Goal: Task Accomplishment & Management: Manage account settings

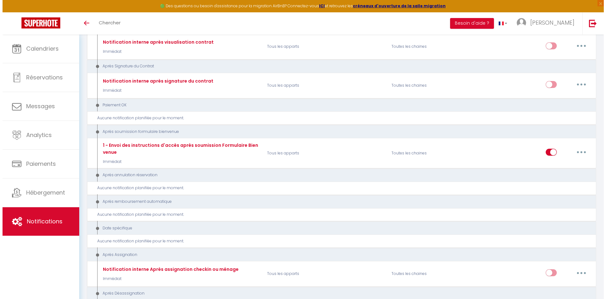
scroll to position [668, 0]
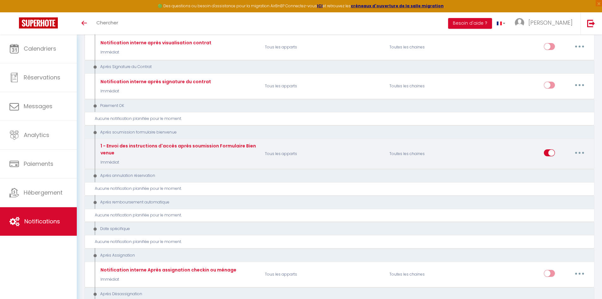
click at [582, 153] on button "button" at bounding box center [579, 153] width 18 height 10
click at [557, 168] on link "Editer" at bounding box center [563, 167] width 47 height 11
type input "1 - Envoi des instructions d'accès après soumission Formulaire Bienvenue"
select select "17"
select select "Immédiat"
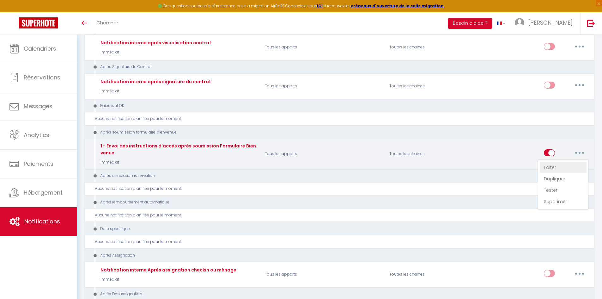
select select "if_booking_is_paid"
checkbox input "true"
checkbox input "false"
radio input "true"
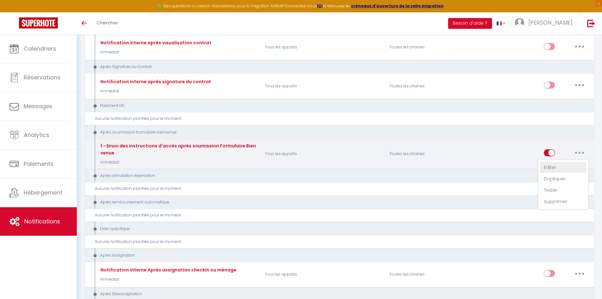
type input "Confirmation de votre réservation - [BOOKING:ID] - [GUEST:FIRST_NAME] [GUEST:LA…"
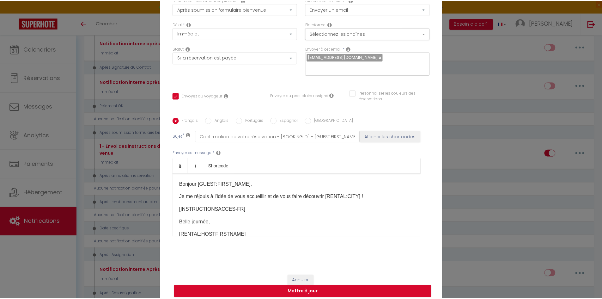
scroll to position [45, 0]
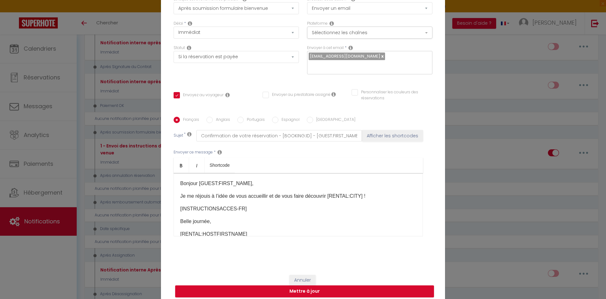
click at [52, 256] on div "Modifier la notification × Titre * 1 - Envoi des instructions d'accès après sou…" at bounding box center [303, 149] width 606 height 299
click at [306, 274] on button "Annuler" at bounding box center [303, 279] width 26 height 11
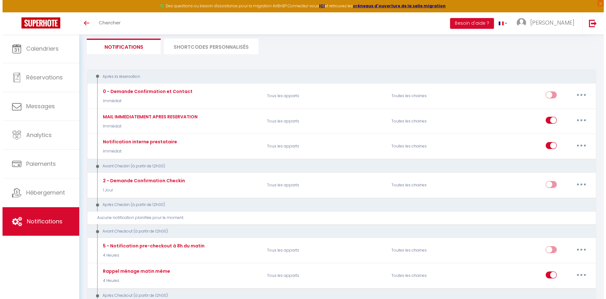
scroll to position [0, 0]
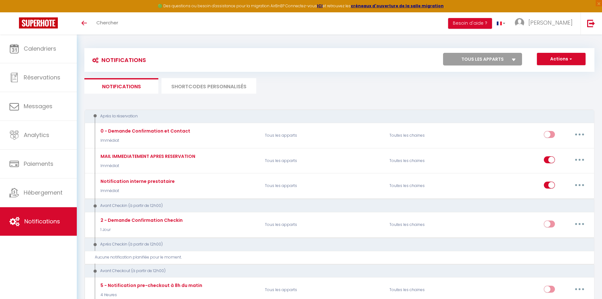
click at [203, 82] on li "SHORTCODES PERSONNALISÉS" at bounding box center [208, 85] width 95 height 15
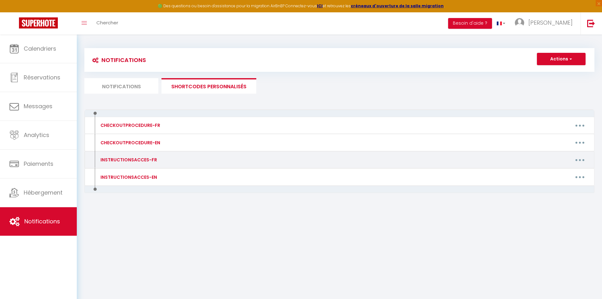
click at [579, 160] on icon "button" at bounding box center [580, 160] width 2 height 2
click at [560, 172] on link "Editer" at bounding box center [563, 174] width 47 height 11
type input "INSTRUCTIONSACCES-FR"
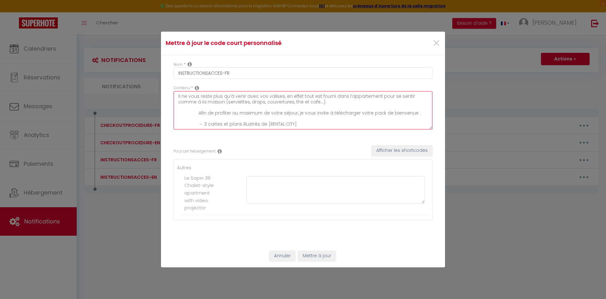
click at [197, 114] on textarea "Il ne vous reste plus qu’à venir avec vos valises, en effet tout est fourni dan…" at bounding box center [303, 110] width 259 height 38
drag, startPoint x: 196, startPoint y: 114, endPoint x: 451, endPoint y: 130, distance: 255.7
click at [451, 130] on div "Mettre à jour le code court personnalisé × Nom * INSTRUCTIONSACCES-FR Contenu *…" at bounding box center [303, 149] width 606 height 299
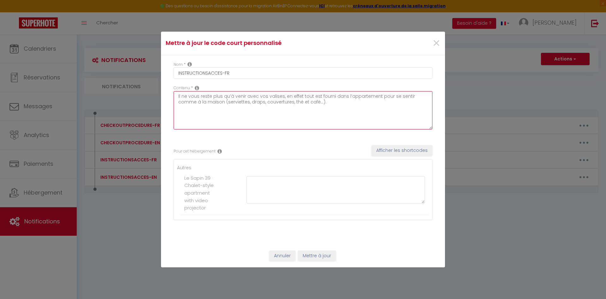
click at [252, 113] on textarea "Il ne vous reste plus qu’à venir avec vos valises, en effet tout est fourni dan…" at bounding box center [303, 110] width 259 height 38
type textarea "Il ne vous reste plus qu’à venir avec vos valises, en effet tout est fourni dan…"
click at [278, 147] on div "Pour cet hébergement Afficher les shortcodes" at bounding box center [303, 151] width 259 height 12
click at [437, 42] on span "×" at bounding box center [437, 43] width 8 height 19
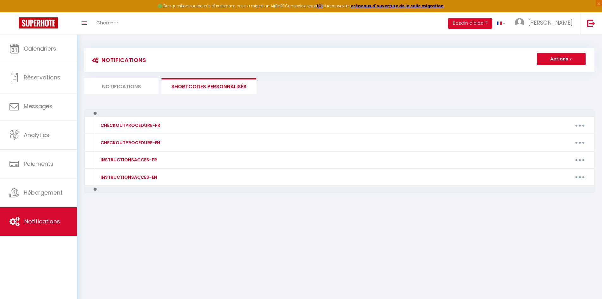
click at [46, 226] on link "Notifications" at bounding box center [38, 221] width 77 height 28
click at [124, 88] on li "Notifications" at bounding box center [121, 85] width 74 height 15
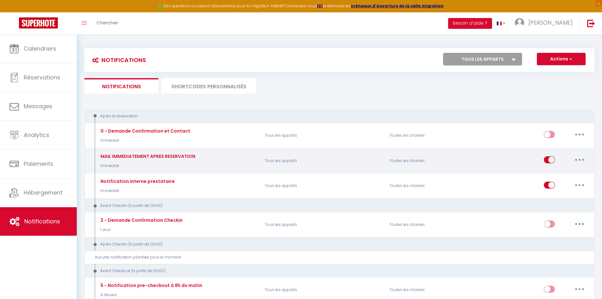
click at [578, 159] on icon "button" at bounding box center [579, 160] width 2 height 2
click at [559, 175] on link "Editer" at bounding box center [563, 174] width 47 height 11
type input "MAIL IMMEDIATEMENT APRES RESERVATION"
select select "1"
select select
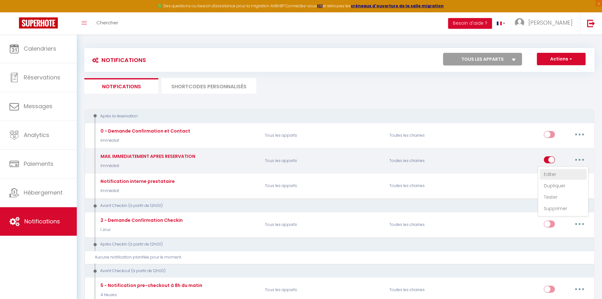
checkbox input "true"
checkbox input "false"
type input "[RENTAL:NAME] : Bienvenue"
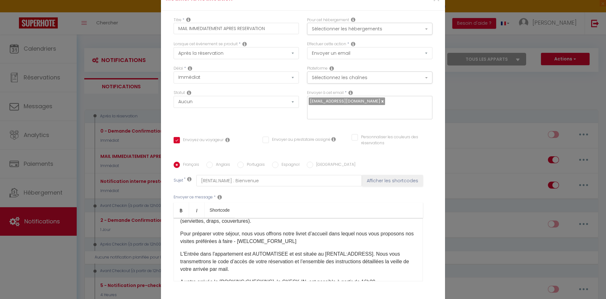
scroll to position [38, 0]
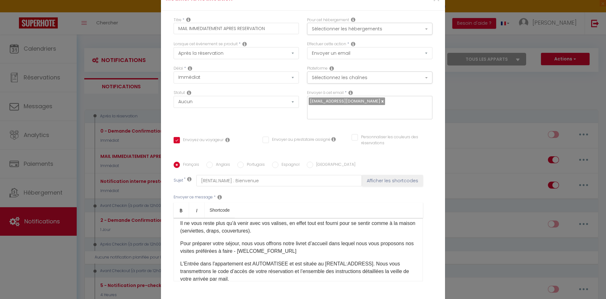
click at [317, 245] on p "Pour préparer votre séjour, nous vous offrons notre livret d’accueil dans leque…" at bounding box center [298, 246] width 236 height 15
click at [300, 247] on p "Pour préparer votre séjour, nous vous offrons notre livret d’accueil dans leque…" at bounding box center [298, 246] width 236 height 15
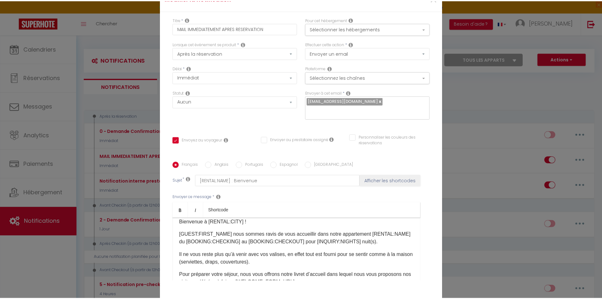
scroll to position [0, 0]
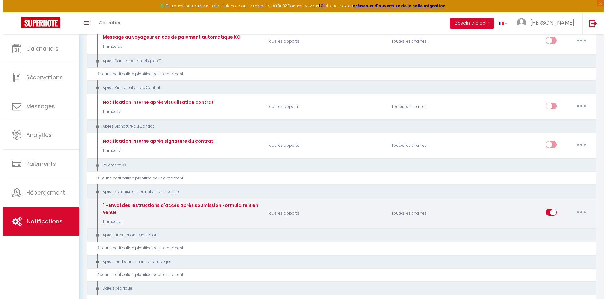
scroll to position [605, 0]
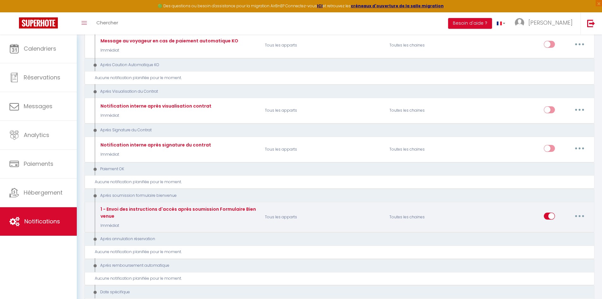
click at [574, 213] on button "button" at bounding box center [579, 216] width 18 height 10
click at [556, 232] on link "Editer" at bounding box center [563, 230] width 47 height 11
type input "1 - Envoi des instructions d'accès après soumission Formulaire Bienvenue"
select select "17"
select select "if_booking_is_paid"
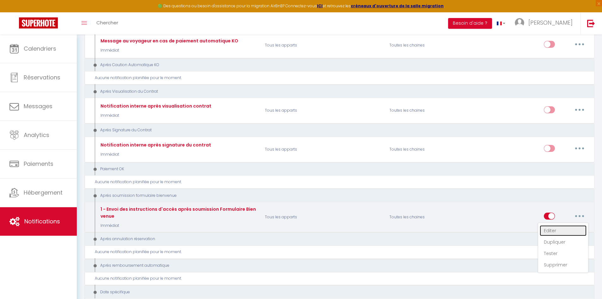
checkbox input "true"
checkbox input "false"
type input "Confirmation de votre réservation - [BOOKING:ID] - [GUEST:FIRST_NAME] [GUEST:LA…"
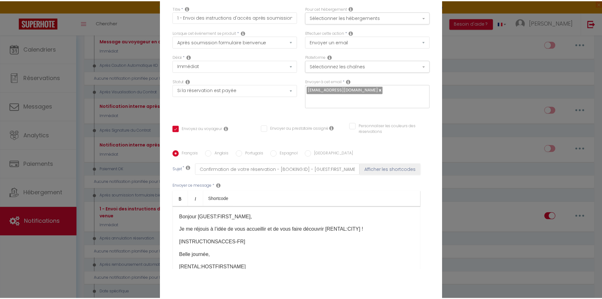
scroll to position [0, 0]
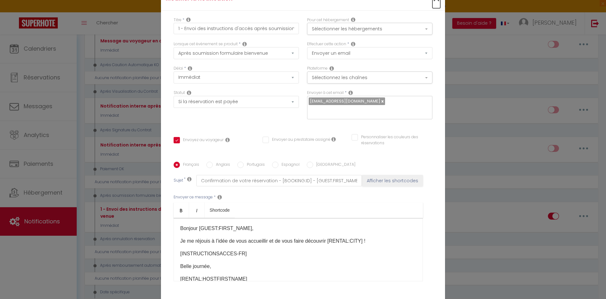
drag, startPoint x: 434, startPoint y: 3, endPoint x: 428, endPoint y: 4, distance: 5.5
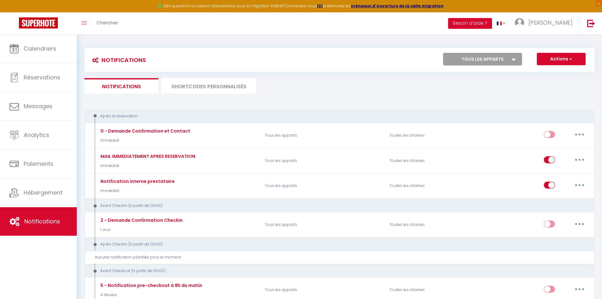
click at [202, 83] on li "SHORTCODES PERSONNALISÉS" at bounding box center [208, 85] width 95 height 15
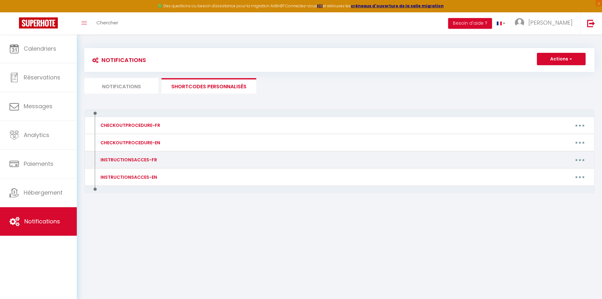
click at [575, 160] on button "button" at bounding box center [580, 159] width 18 height 10
click at [558, 173] on link "Editer" at bounding box center [563, 174] width 47 height 11
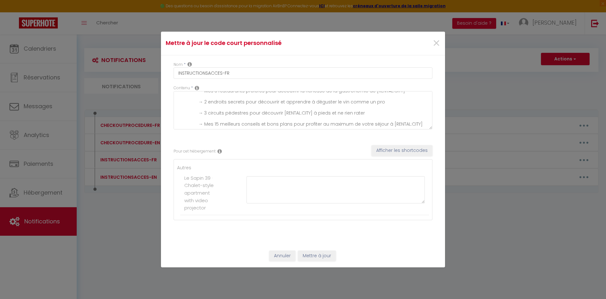
scroll to position [13, 0]
click at [291, 141] on div "Pour cet hébergement Afficher les shortcodes Autres Le Sapin 39 · Chalet-style …" at bounding box center [303, 183] width 259 height 94
click at [205, 112] on textarea "Il ne vous reste plus qu’à venir avec vos valises, en effet tout est fourni dan…" at bounding box center [303, 110] width 259 height 38
drag, startPoint x: 284, startPoint y: 112, endPoint x: 246, endPoint y: 111, distance: 37.9
click at [246, 111] on textarea "Il ne vous reste plus qu’à venir avec vos valises, en effet tout est fourni dan…" at bounding box center [303, 110] width 259 height 38
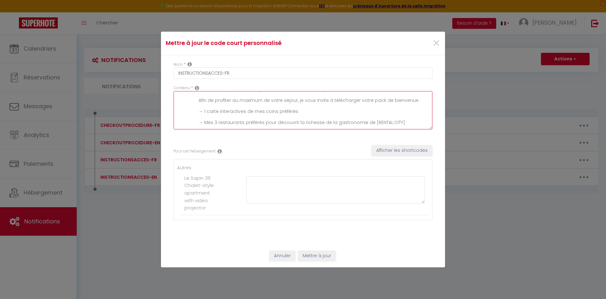
drag, startPoint x: 205, startPoint y: 122, endPoint x: 242, endPoint y: 122, distance: 37.0
click at [242, 122] on textarea "Il ne vous reste plus qu’à venir avec vos valises, en effet tout est fourni dan…" at bounding box center [303, 110] width 259 height 38
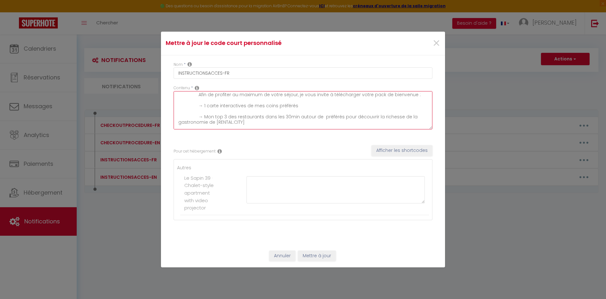
type textarea "Il ne vous reste plus qu’à venir avec vos valises, en effet tout est fourni dan…"
click at [383, 146] on button "Afficher les shortcodes" at bounding box center [402, 150] width 61 height 11
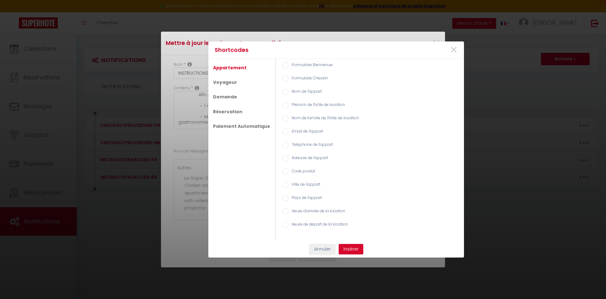
click at [282, 91] on input "Nom de l'appart" at bounding box center [285, 91] width 6 height 6
radio input "true"
click at [351, 254] on button "Insérer" at bounding box center [351, 249] width 25 height 11
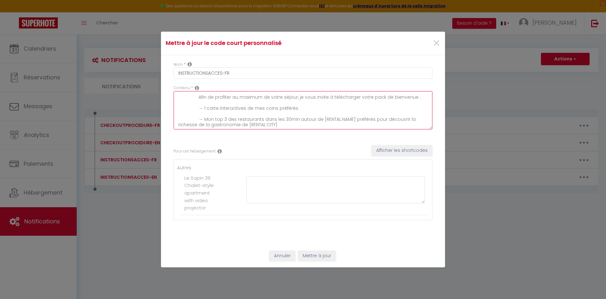
scroll to position [17, 0]
click at [244, 107] on textarea "Il ne vous reste plus qu’à venir avec vos valises, en effet tout est fourni dan…" at bounding box center [303, 110] width 259 height 38
drag, startPoint x: 350, startPoint y: 119, endPoint x: 322, endPoint y: 120, distance: 28.5
click at [322, 120] on textarea "Il ne vous reste plus qu’à venir avec vos valises, en effet tout est fourni dan…" at bounding box center [303, 110] width 259 height 38
click at [353, 118] on textarea "Il ne vous reste plus qu’à venir avec vos valises, en effet tout est fourni dan…" at bounding box center [303, 110] width 259 height 38
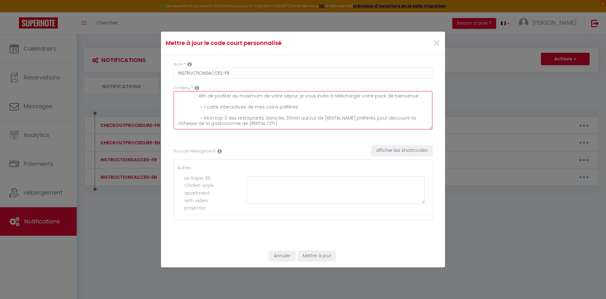
click at [355, 117] on textarea "Il ne vous reste plus qu’à venir avec vos valises, en effet tout est fourni dan…" at bounding box center [303, 110] width 259 height 38
click at [252, 124] on textarea "Il ne vous reste plus qu’à venir avec vos valises, en effet tout est fourni dan…" at bounding box center [303, 110] width 259 height 38
drag, startPoint x: 245, startPoint y: 123, endPoint x: 211, endPoint y: 122, distance: 33.8
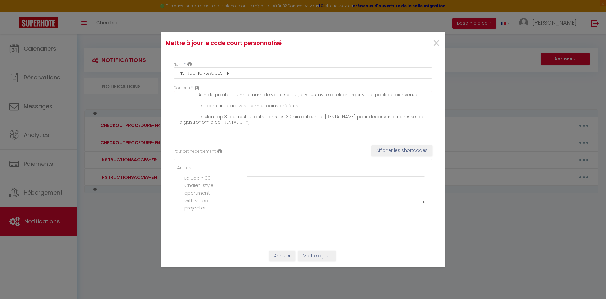
click at [211, 122] on textarea "Il ne vous reste plus qu’à venir avec vos valises, en effet tout est fourni dan…" at bounding box center [303, 110] width 259 height 38
click at [272, 139] on div "Pour cet hébergement Afficher les shortcodes Autres Le Sapin 39 · Chalet-style …" at bounding box center [303, 183] width 259 height 94
drag, startPoint x: 319, startPoint y: 117, endPoint x: 350, endPoint y: 118, distance: 30.7
click at [350, 118] on textarea "Il ne vous reste plus qu’à venir avec vos valises, en effet tout est fourni dan…" at bounding box center [303, 110] width 259 height 38
click at [307, 138] on div "Pour cet hébergement Afficher les shortcodes Autres Le Sapin 39 · Chalet-style …" at bounding box center [303, 183] width 259 height 94
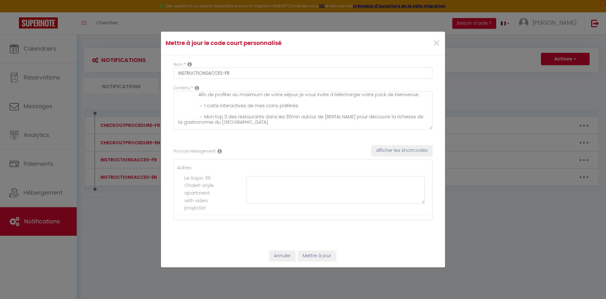
scroll to position [50, 0]
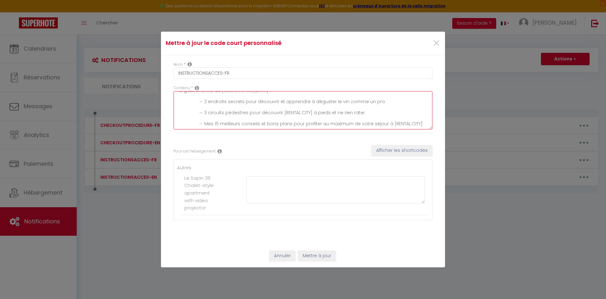
click at [205, 100] on textarea "Il ne vous reste plus qu’à venir avec vos valises, en effet tout est fourni dan…" at bounding box center [303, 110] width 259 height 38
click at [238, 100] on textarea "Il ne vous reste plus qu’à venir avec vos valises, en effet tout est fourni dan…" at bounding box center [303, 110] width 259 height 38
click at [337, 101] on textarea "Il ne vous reste plus qu’à venir avec vos valises, en effet tout est fourni dan…" at bounding box center [303, 110] width 259 height 38
drag, startPoint x: 281, startPoint y: 112, endPoint x: 309, endPoint y: 115, distance: 27.6
click at [309, 115] on textarea "Il ne vous reste plus qu’à venir avec vos valises, en effet tout est fourni dan…" at bounding box center [303, 110] width 259 height 38
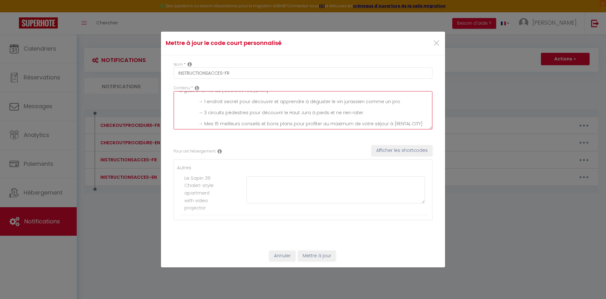
click at [298, 114] on textarea "Il ne vous reste plus qu’à venir avec vos valises, en effet tout est fourni dan…" at bounding box center [303, 110] width 259 height 38
click at [285, 135] on div "Contenu * Il ne vous reste plus qu’à venir avec vos valises, en effet tout est …" at bounding box center [303, 110] width 267 height 51
click at [375, 110] on textarea "Il ne vous reste plus qu’à venir avec vos valises, en effet tout est fourni dan…" at bounding box center [303, 110] width 259 height 38
click at [363, 106] on textarea "Il ne vous reste plus qu’à venir avec vos valises, en effet tout est fourni dan…" at bounding box center [303, 110] width 259 height 38
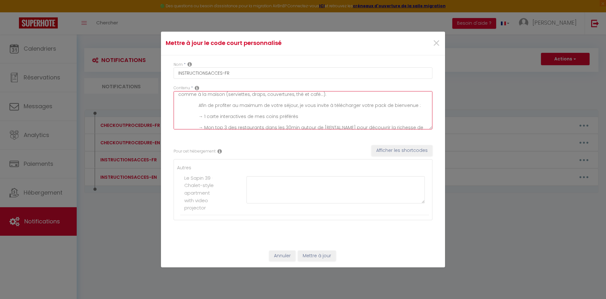
click at [336, 105] on textarea "Il ne vous reste plus qu’à venir avec vos valises, en effet tout est fourni dan…" at bounding box center [303, 110] width 259 height 38
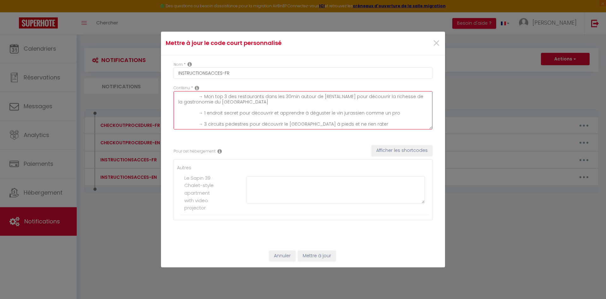
scroll to position [50, 0]
click at [417, 124] on textarea "Il ne vous reste plus qu’à venir avec vos valises, en effet tout est fourni dan…" at bounding box center [303, 110] width 259 height 38
type textarea "Il ne vous reste plus qu’à venir avec vos valises, en effet tout est fourni dan…"
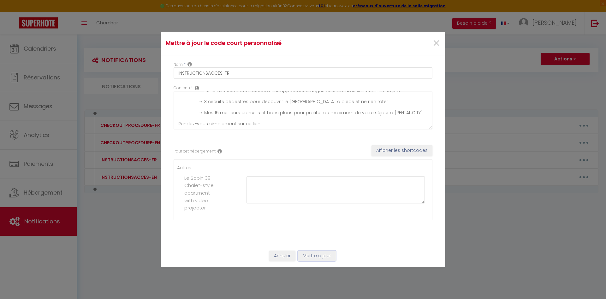
click at [314, 256] on button "Mettre à jour" at bounding box center [317, 255] width 38 height 11
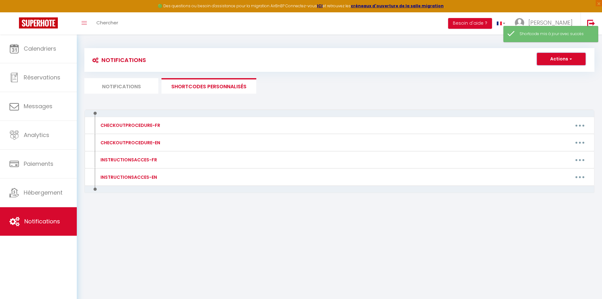
click at [563, 61] on button "Actions" at bounding box center [561, 59] width 49 height 13
click at [546, 71] on link "Nouveau shortcode personnalisé" at bounding box center [542, 73] width 85 height 8
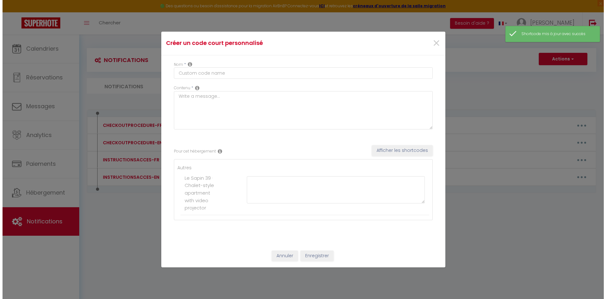
scroll to position [0, 0]
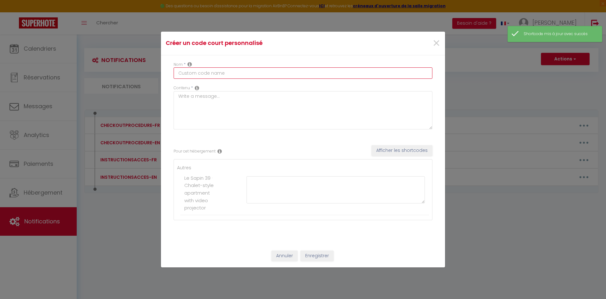
click at [206, 71] on input "text" at bounding box center [303, 72] width 259 height 11
type input "L"
type input "URL-LIVRETACCUEIL"
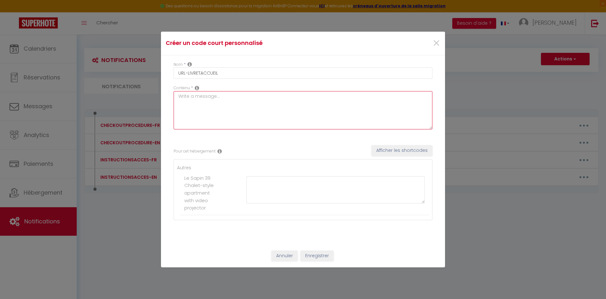
click at [208, 100] on textarea at bounding box center [303, 110] width 259 height 38
click at [261, 110] on textarea at bounding box center [303, 110] width 259 height 38
paste textarea "[URL][DOMAIN_NAME]"
type textarea "[URL][DOMAIN_NAME]"
click at [315, 257] on button "Enregistrer" at bounding box center [317, 255] width 33 height 11
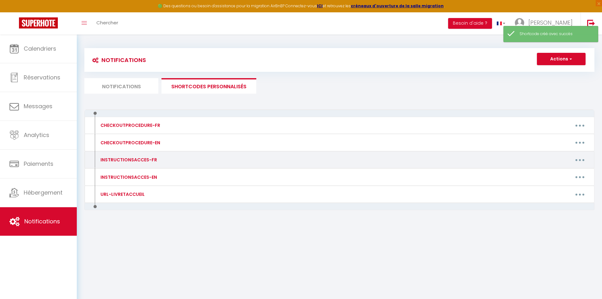
click at [586, 161] on button "button" at bounding box center [580, 159] width 18 height 10
click at [561, 174] on link "Editer" at bounding box center [563, 174] width 47 height 11
type input "INSTRUCTIONSACCES-FR"
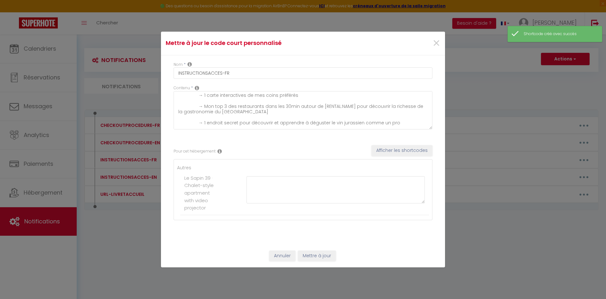
scroll to position [61, 0]
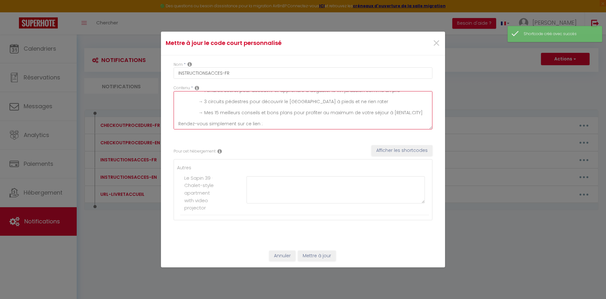
click at [275, 125] on textarea "Il ne vous reste plus qu’à venir avec vos valises, en effet tout est fourni dan…" at bounding box center [303, 110] width 259 height 38
type textarea "Il ne vous reste plus qu’à venir avec vos valises, en effet tout est fourni dan…"
click at [401, 147] on button "Afficher les shortcodes" at bounding box center [402, 150] width 61 height 11
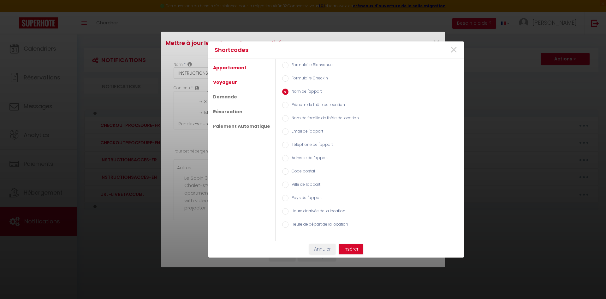
click at [226, 80] on link "Voyageur" at bounding box center [225, 81] width 30 height 11
click at [234, 97] on link "Demande" at bounding box center [225, 97] width 30 height 11
click at [233, 114] on link "Réservation" at bounding box center [228, 111] width 36 height 11
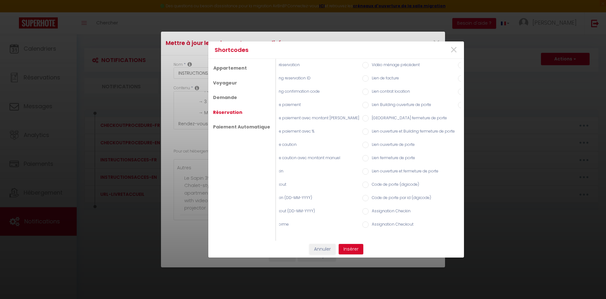
scroll to position [0, 0]
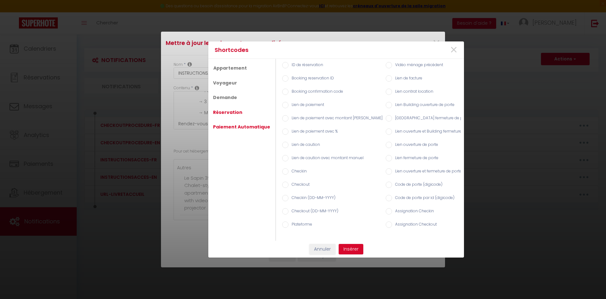
click at [222, 125] on link "Paiement Automatique" at bounding box center [241, 126] width 63 height 11
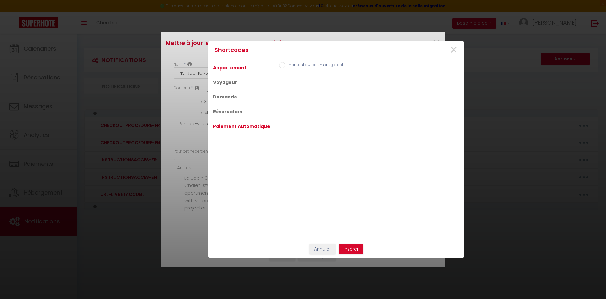
click at [231, 69] on link "Appartement" at bounding box center [230, 67] width 40 height 11
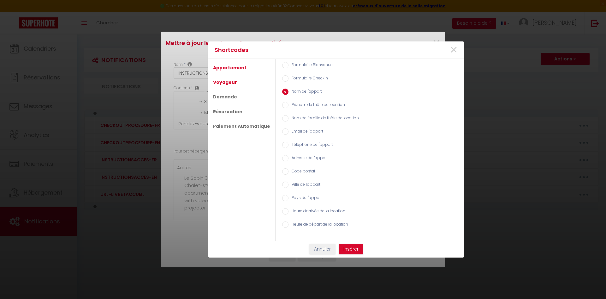
click at [216, 84] on link "Voyageur" at bounding box center [225, 81] width 30 height 11
click at [226, 100] on link "Demande" at bounding box center [225, 96] width 30 height 11
click at [232, 113] on link "Réservation" at bounding box center [228, 111] width 36 height 11
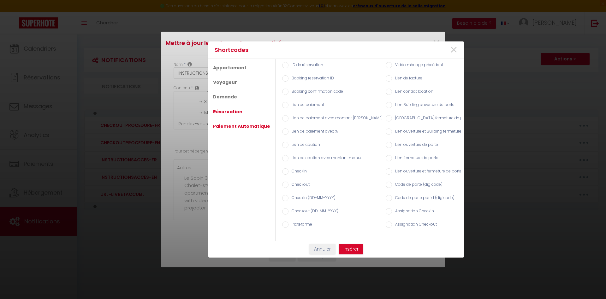
click at [231, 124] on link "Paiement Automatique" at bounding box center [241, 125] width 63 height 11
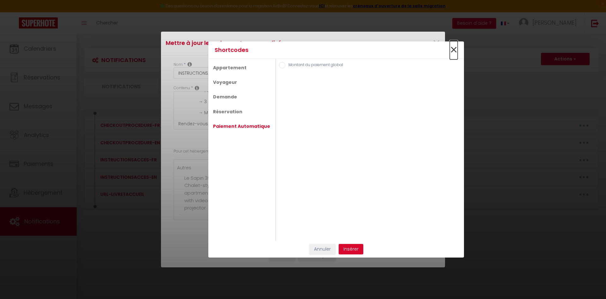
click at [452, 51] on span "×" at bounding box center [454, 49] width 8 height 19
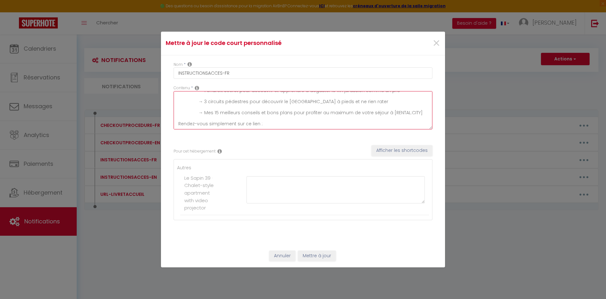
click at [212, 125] on textarea "Il ne vous reste plus qu’à venir avec vos valises, en effet tout est fourni dan…" at bounding box center [303, 110] width 259 height 38
click at [279, 115] on textarea "Il ne vous reste plus qu’à venir avec vos valises, en effet tout est fourni dan…" at bounding box center [303, 110] width 259 height 38
click at [436, 42] on span "×" at bounding box center [437, 43] width 8 height 19
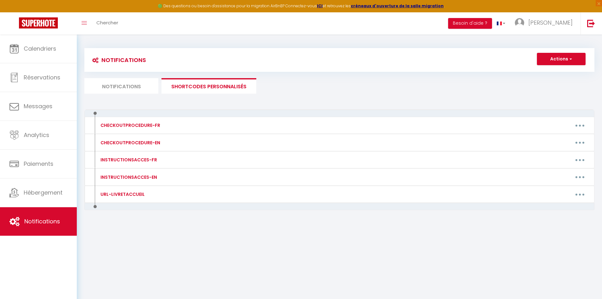
click at [123, 81] on li "Notifications" at bounding box center [121, 85] width 74 height 15
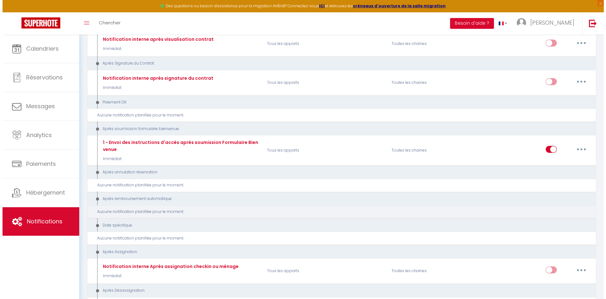
scroll to position [668, 0]
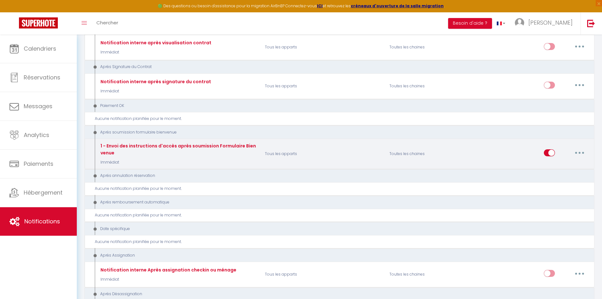
click at [581, 152] on button "button" at bounding box center [579, 153] width 18 height 10
click at [554, 167] on link "Editer" at bounding box center [563, 167] width 47 height 11
checkbox input "true"
checkbox input "false"
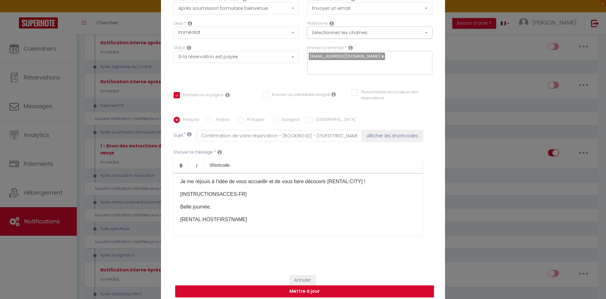
scroll to position [0, 0]
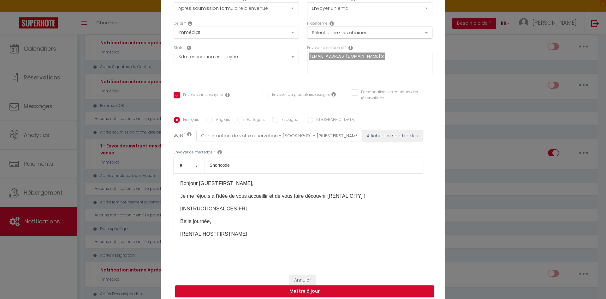
drag, startPoint x: 252, startPoint y: 204, endPoint x: 160, endPoint y: 208, distance: 91.4
click at [161, 208] on div "Titre * 1 - Envoi des instructions d'accès après soumission Formulaire Bienvenu…" at bounding box center [303, 117] width 284 height 302
click at [240, 205] on p "[INSTRUCTIONSACCES-FR]​" at bounding box center [298, 209] width 236 height 8
drag, startPoint x: 241, startPoint y: 204, endPoint x: 174, endPoint y: 207, distance: 66.7
click at [174, 207] on div "Bonjour [GUEST:FIRST_NAME], Je me réjouis à l’idée de vous accueillir et de vou…" at bounding box center [299, 204] width 250 height 63
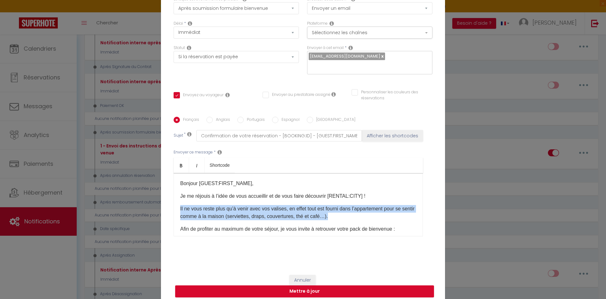
drag, startPoint x: 359, startPoint y: 212, endPoint x: 164, endPoint y: 205, distance: 195.0
click at [164, 205] on div "Titre * 1 - Envoi des instructions d'accès après soumission Formulaire Bienvenu…" at bounding box center [303, 117] width 284 height 302
click at [355, 213] on p "Il ne vous reste plus qu’à venir avec vos valises, en effet tout est fourni dan…" at bounding box center [298, 212] width 236 height 15
drag, startPoint x: 262, startPoint y: 211, endPoint x: 159, endPoint y: 204, distance: 103.5
click at [161, 204] on div "Titre * 1 - Envoi des instructions d'accès après soumission Formulaire Bienvenu…" at bounding box center [303, 117] width 284 height 302
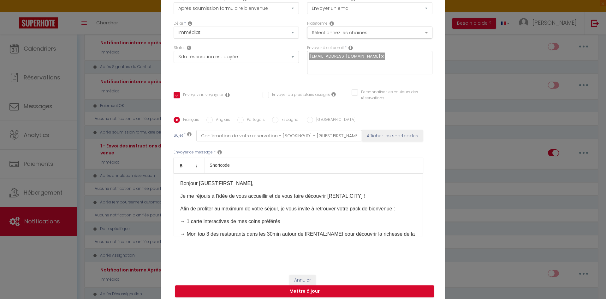
click at [197, 205] on p "Afin de profiter au maximum de votre séjour, je vous invite à retrouver votre p…" at bounding box center [298, 209] width 236 height 8
click at [203, 205] on p "Afin de profiter au maximum de votre séjour, je vous invite à retrouver votre p…" at bounding box center [298, 209] width 236 height 8
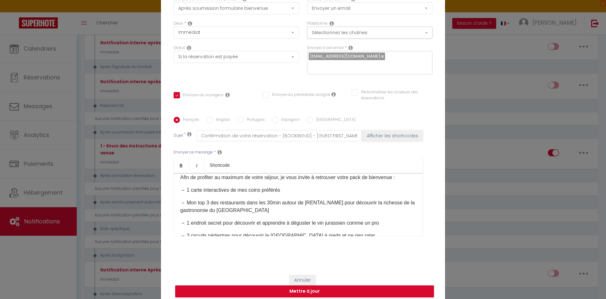
scroll to position [32, 0]
click at [314, 186] on p "→ 1 carte interactives de mes coins préférés" at bounding box center [298, 190] width 236 height 8
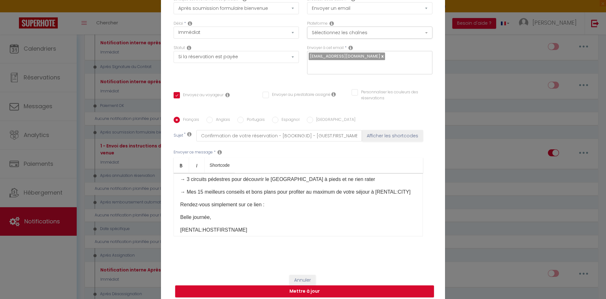
scroll to position [85, 0]
click at [270, 210] on p "Rendez-vous simplement sur ce lien :" at bounding box center [298, 207] width 236 height 8
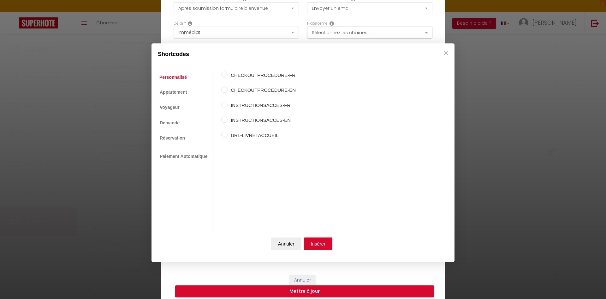
click at [223, 133] on input "URL-LIVRETACCUEIL" at bounding box center [224, 134] width 6 height 6
radio input "true"
click at [327, 245] on button "Insérer" at bounding box center [318, 243] width 29 height 13
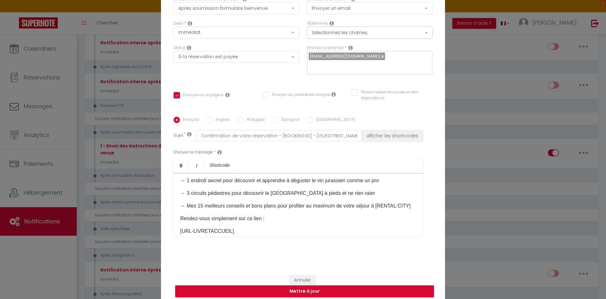
scroll to position [54, 0]
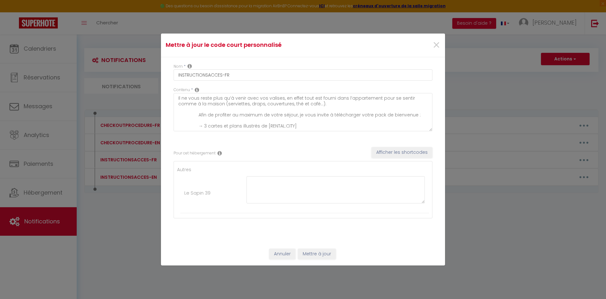
click at [442, 46] on div "×" at bounding box center [397, 45] width 94 height 14
click at [436, 44] on span "×" at bounding box center [437, 45] width 8 height 19
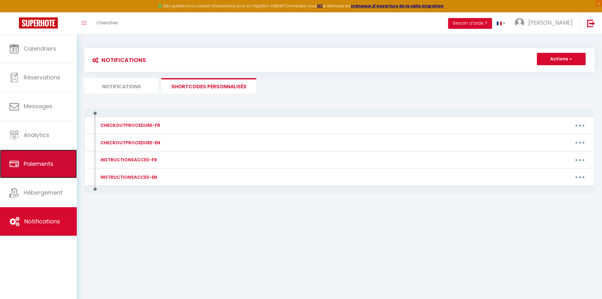
click at [49, 161] on span "Paiements" at bounding box center [39, 164] width 30 height 8
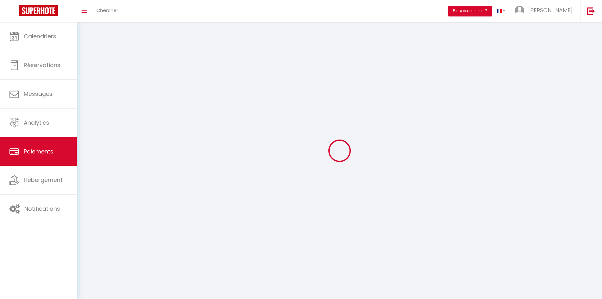
select select "2"
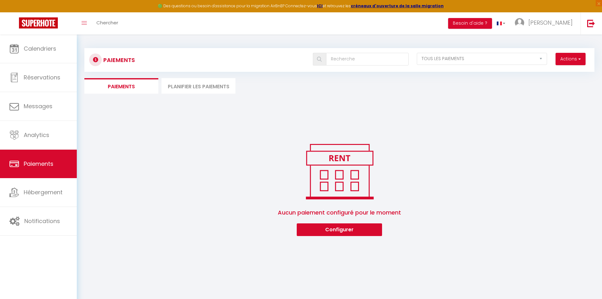
click at [193, 87] on li "Planifier les paiements" at bounding box center [198, 85] width 74 height 15
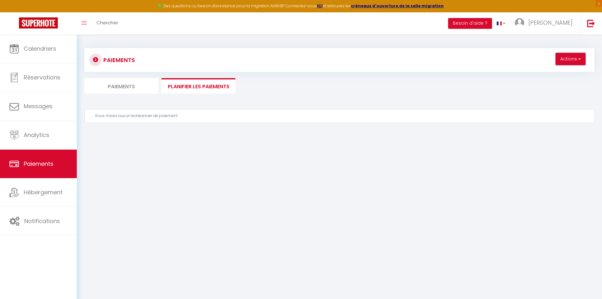
click at [570, 62] on button "Actions" at bounding box center [570, 59] width 30 height 13
click at [532, 73] on link "Créer un nouveau calendrier de paiement" at bounding box center [532, 73] width 106 height 8
checkbox input "false"
checkbox 39 "false"
select select "1"
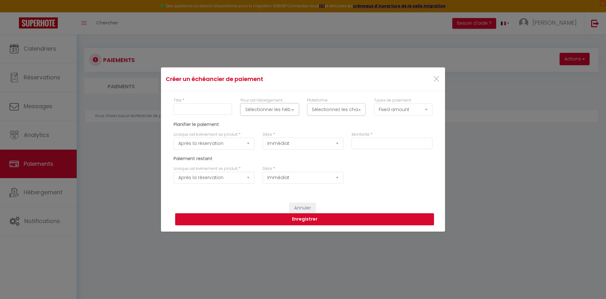
click at [264, 111] on button "Sélectionner les hébergements" at bounding box center [270, 109] width 58 height 12
click at [262, 149] on 39 "Le Sapin 39" at bounding box center [279, 149] width 47 height 6
checkbox 39 "true"
checkbox input "true"
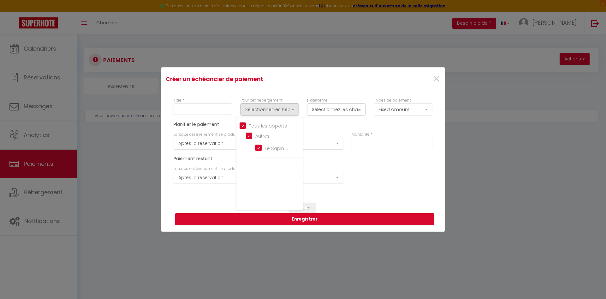
click at [338, 125] on div "Planifier le paiement" at bounding box center [303, 127] width 267 height 10
click at [338, 107] on button "Sélectionnez les chaînes" at bounding box center [336, 109] width 58 height 12
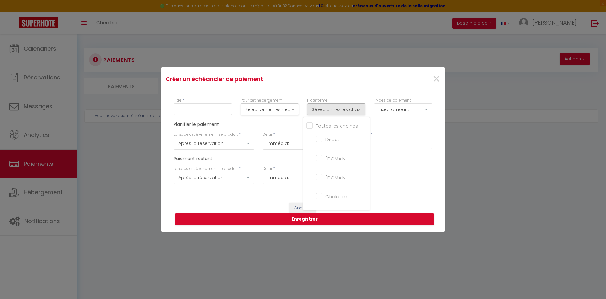
click at [315, 126] on input "Toutes les chaines" at bounding box center [338, 125] width 63 height 6
checkbox input "true"
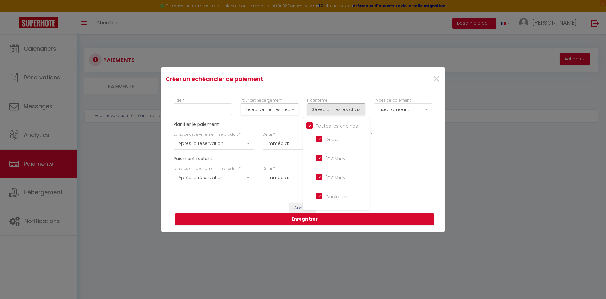
checkbox input "true"
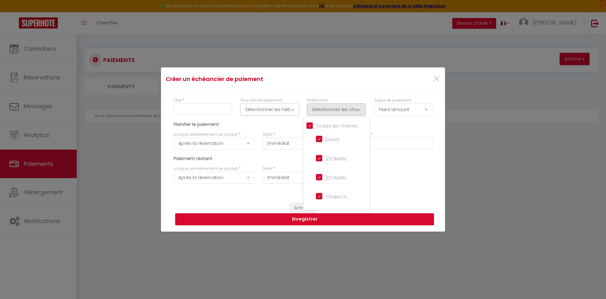
checkbox input "true"
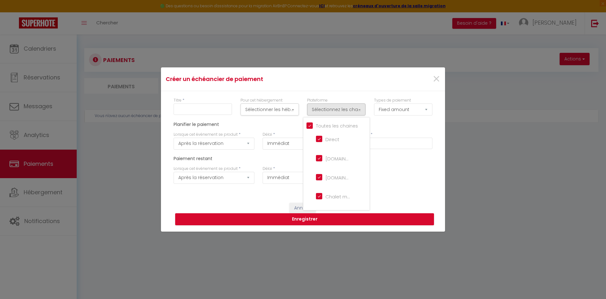
checkbox input "true"
click at [408, 122] on div "Planifier le paiement" at bounding box center [303, 127] width 267 height 10
click at [271, 126] on div "Planifier le paiement" at bounding box center [303, 127] width 267 height 10
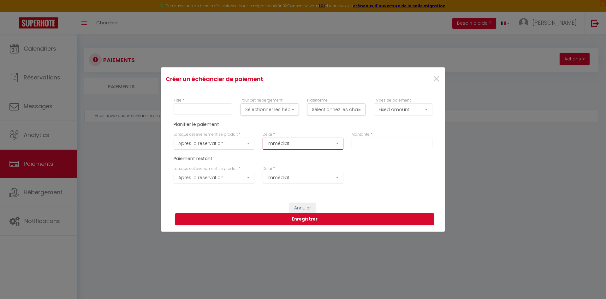
click at [302, 144] on select "Immédiat + 10 Minutes + 1 Heure + 2 Heures + 3 Heures + 4 Heures + 5 Heures + 6…" at bounding box center [303, 143] width 81 height 12
click at [303, 129] on div "Planifier le paiement" at bounding box center [303, 127] width 267 height 10
click at [384, 142] on input "text" at bounding box center [392, 142] width 81 height 11
type input "250"
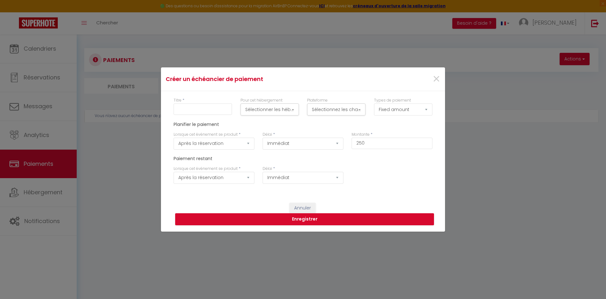
drag, startPoint x: 231, startPoint y: 195, endPoint x: 229, endPoint y: 175, distance: 20.3
click at [231, 193] on div "Titre * Pour cet hébergement Sélectionner les hébergements Tous les apparts Aut…" at bounding box center [303, 143] width 284 height 105
click at [229, 175] on select "Après la réservation Avant Checkin (à partir de 12h00) Après Checkin (à partir …" at bounding box center [214, 178] width 81 height 12
click at [230, 175] on select "Après la réservation Avant Checkin (à partir de 12h00) Après Checkin (à partir …" at bounding box center [214, 178] width 81 height 12
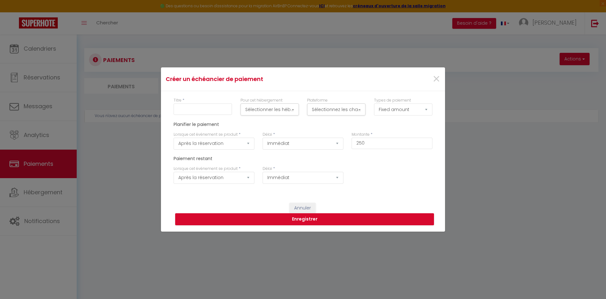
drag, startPoint x: 372, startPoint y: 185, endPoint x: 360, endPoint y: 184, distance: 12.1
click at [372, 185] on div "Lorsque cet événement se produit * Après la réservation Avant Checkin (à partir…" at bounding box center [303, 178] width 267 height 24
click at [305, 207] on button "Annuler" at bounding box center [303, 207] width 26 height 11
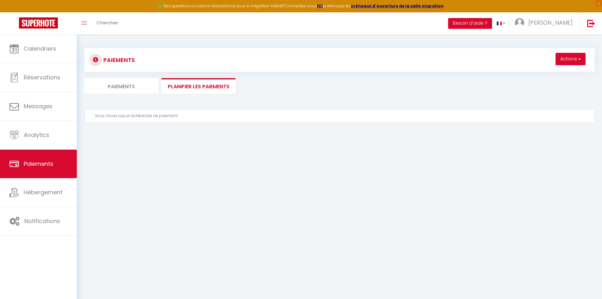
click at [274, 179] on body "🟢 Des questions ou besoin d'assistance pour la migration AirBnB? Connectez-vous…" at bounding box center [301, 183] width 602 height 299
